Goal: Information Seeking & Learning: Learn about a topic

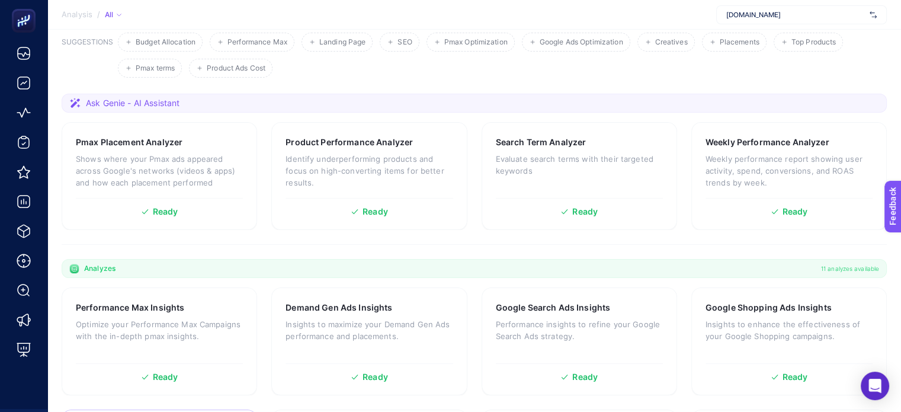
scroll to position [296, 0]
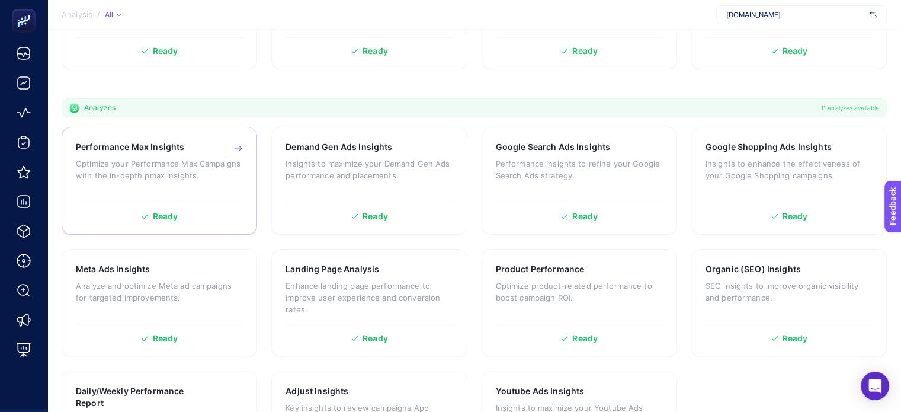
click at [157, 181] on div "Performance Max Insights Optimize your Performance Max Campaigns with the in-de…" at bounding box center [159, 169] width 167 height 56
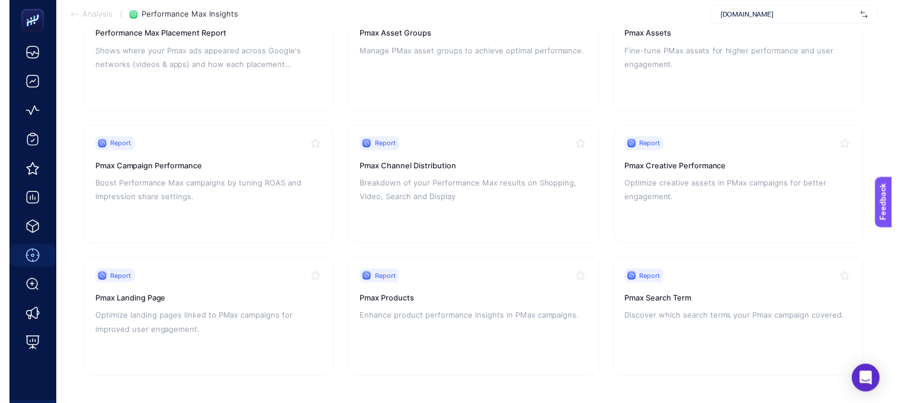
scroll to position [178, 0]
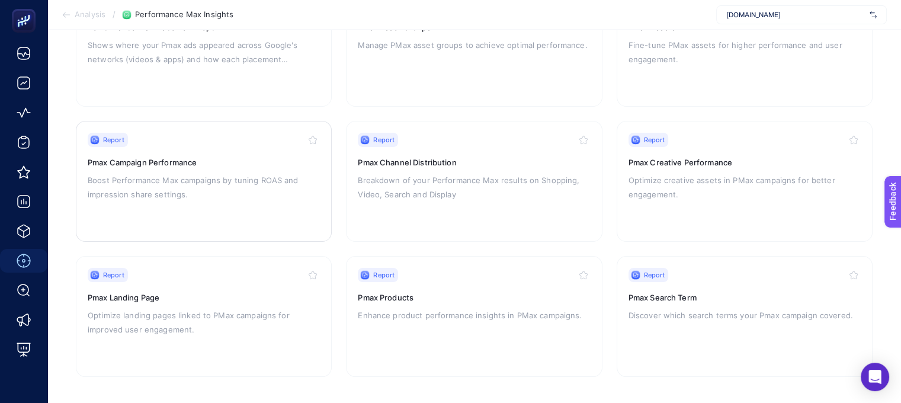
click at [177, 177] on p "Boost Performance Max campaigns by tuning ROAS and impression share settings." at bounding box center [204, 187] width 232 height 28
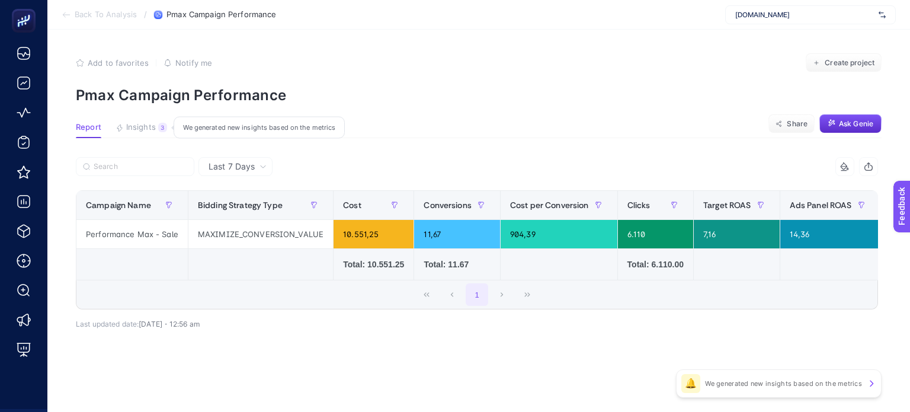
click at [145, 124] on span "Insights" at bounding box center [141, 127] width 30 height 9
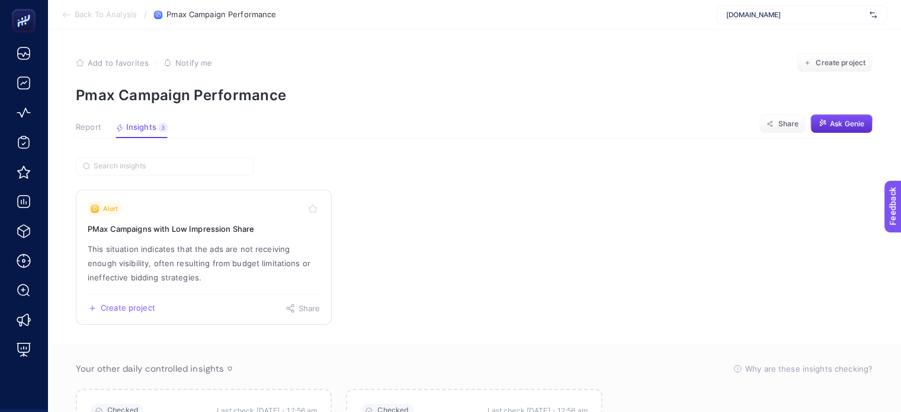
click at [232, 278] on p "This situation indicates that the ads are not receiving enough visibility, ofte…" at bounding box center [204, 263] width 232 height 43
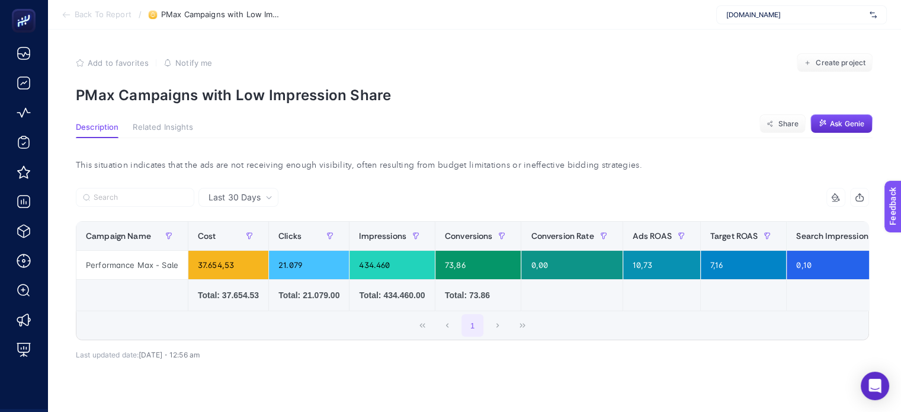
click at [180, 127] on span "Related Insights" at bounding box center [163, 127] width 60 height 9
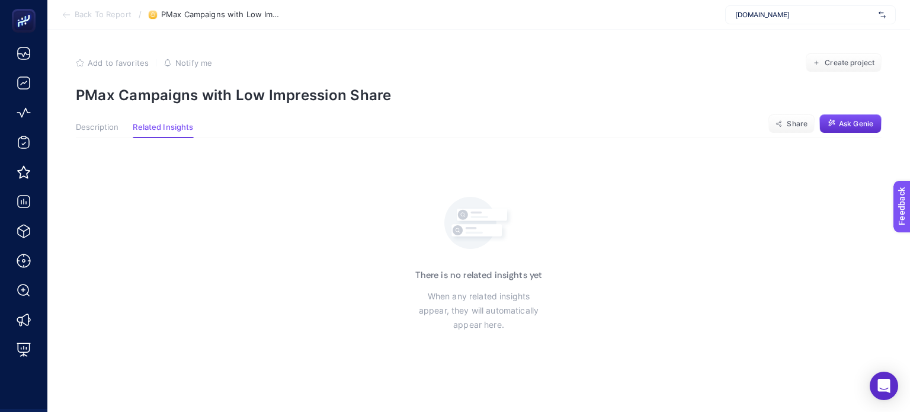
click at [116, 127] on span "Description" at bounding box center [97, 127] width 43 height 9
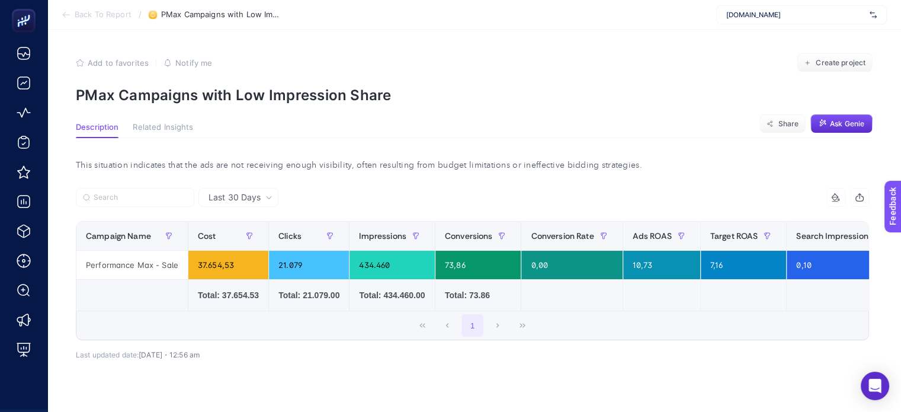
click at [281, 165] on div "This situation indicates that the ads are not receiving enough visibility, ofte…" at bounding box center [472, 165] width 812 height 17
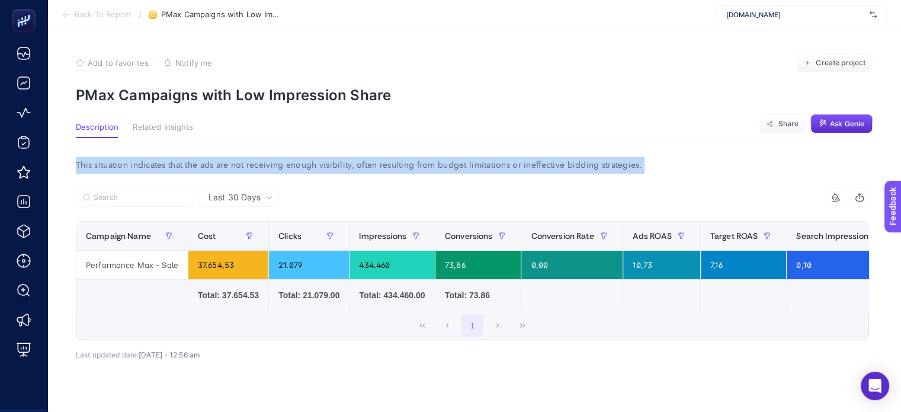
click at [281, 165] on div "This situation indicates that the ads are not receiving enough visibility, ofte…" at bounding box center [472, 165] width 812 height 17
click at [274, 170] on div at bounding box center [274, 170] width 0 height 0
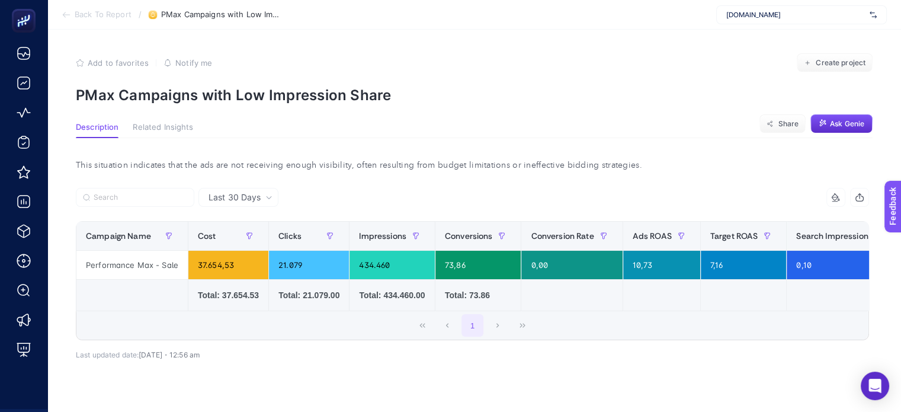
click at [237, 411] on div at bounding box center [118, 412] width 237 height 0
drag, startPoint x: 329, startPoint y: 284, endPoint x: 325, endPoint y: 303, distance: 19.4
click at [237, 411] on div at bounding box center [118, 412] width 237 height 0
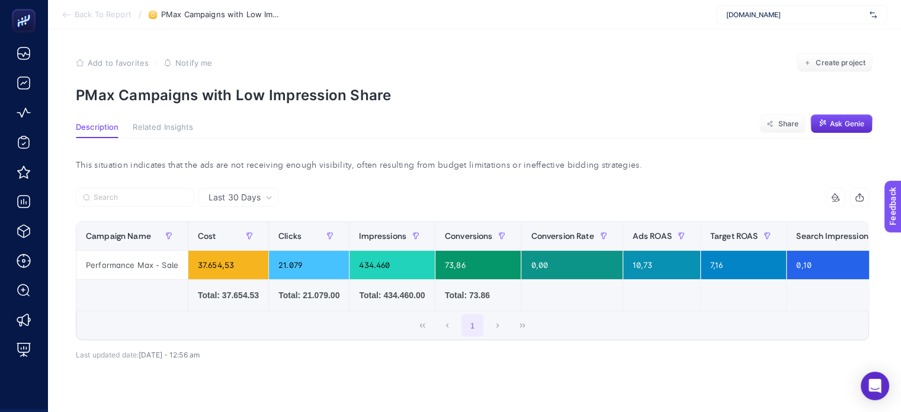
click at [237, 411] on div at bounding box center [118, 412] width 237 height 0
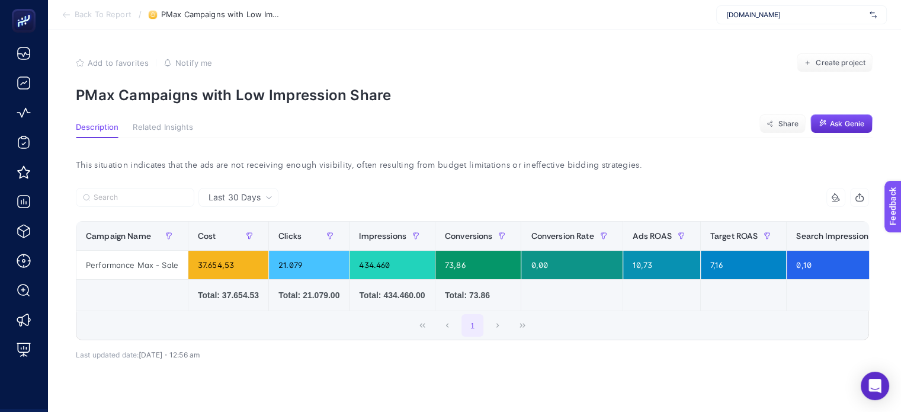
click at [314, 411] on div at bounding box center [450, 412] width 901 height 0
click at [315, 411] on div "Last 30 Days 8 items selected Campaign Name Cost Clicks Impressions Conversions…" at bounding box center [472, 304] width 812 height 233
